Goal: Navigation & Orientation: Find specific page/section

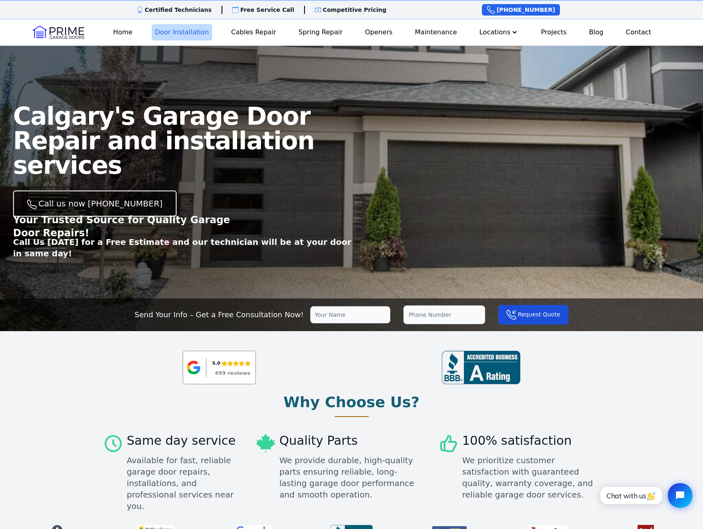
click at [189, 36] on link "Door Installation" at bounding box center [182, 32] width 61 height 16
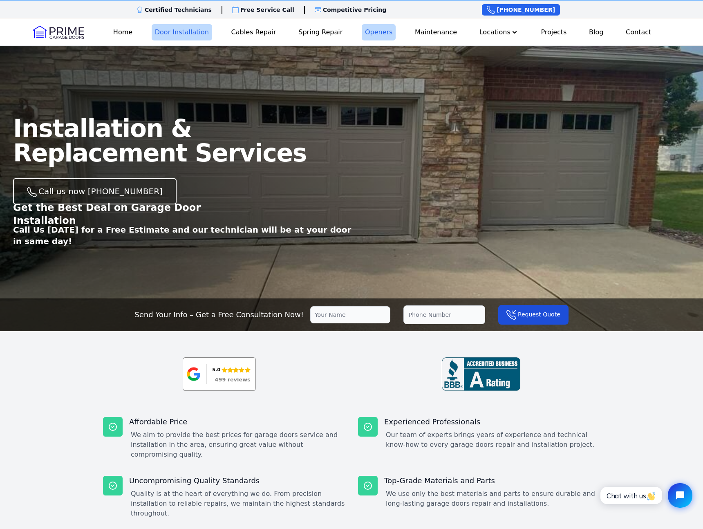
click at [376, 32] on link "Openers" at bounding box center [379, 32] width 34 height 16
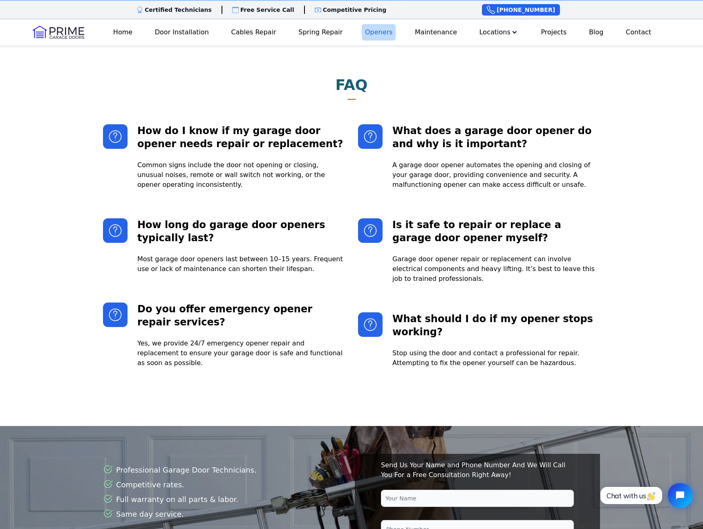
scroll to position [2073, 0]
